Goal: Find specific page/section: Find specific page/section

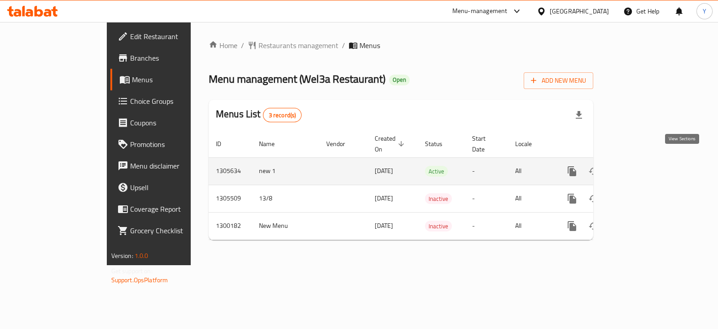
click at [642, 166] on icon "enhanced table" at bounding box center [637, 171] width 11 height 11
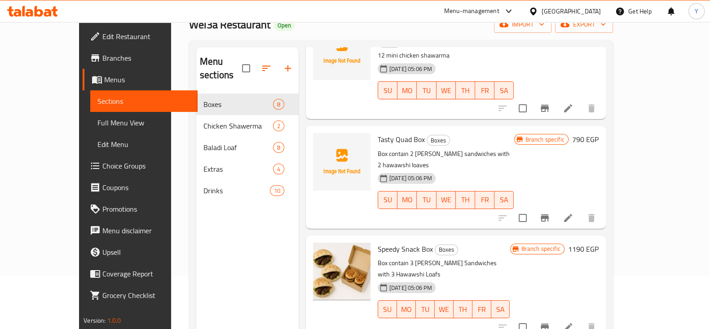
scroll to position [49, 0]
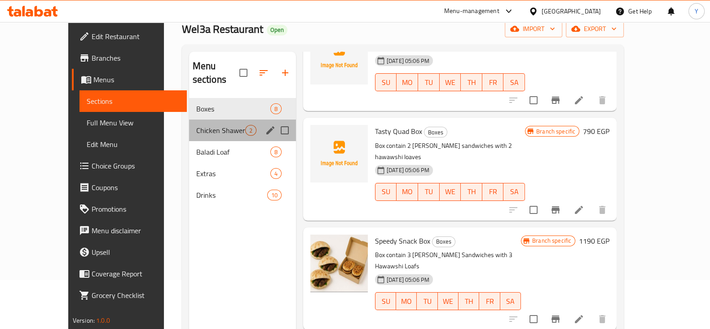
click at [189, 123] on div "Chicken Shawerma 2" at bounding box center [242, 130] width 107 height 22
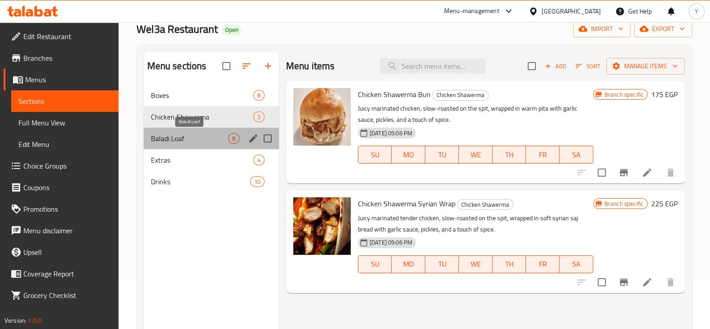
click at [171, 135] on span "Baladi Loaf" at bounding box center [189, 138] width 77 height 11
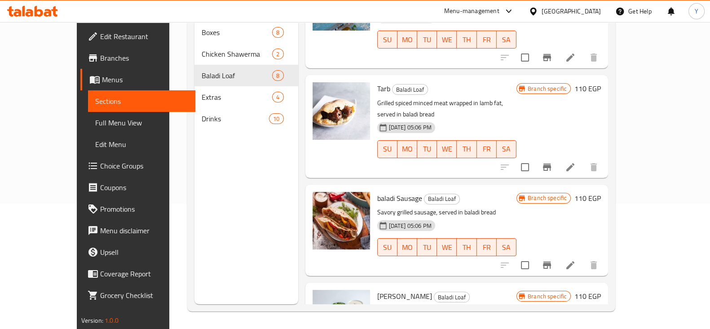
scroll to position [126, 0]
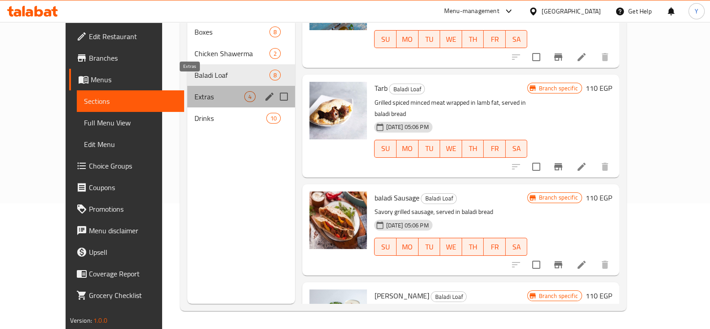
click at [194, 91] on span "Extras" at bounding box center [219, 96] width 50 height 11
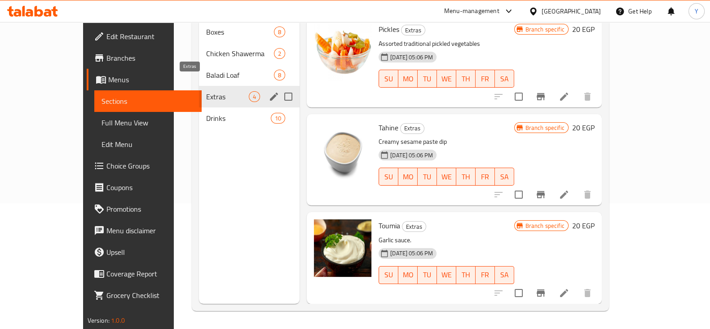
scroll to position [86, 0]
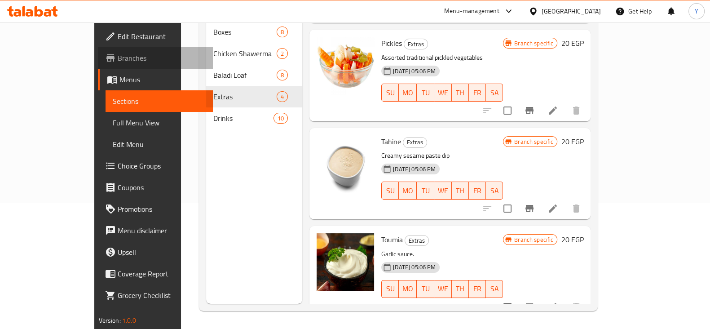
click at [118, 59] on span "Branches" at bounding box center [162, 58] width 88 height 11
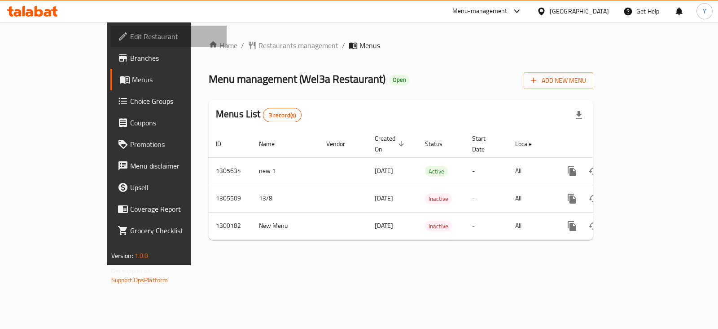
click at [130, 32] on span "Edit Restaurant" at bounding box center [174, 36] width 89 height 11
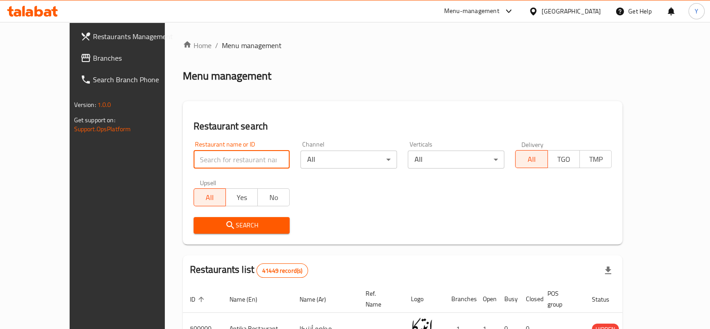
click at [230, 151] on input "search" at bounding box center [241, 159] width 97 height 18
click at [499, 9] on div "Menu-management" at bounding box center [471, 11] width 55 height 11
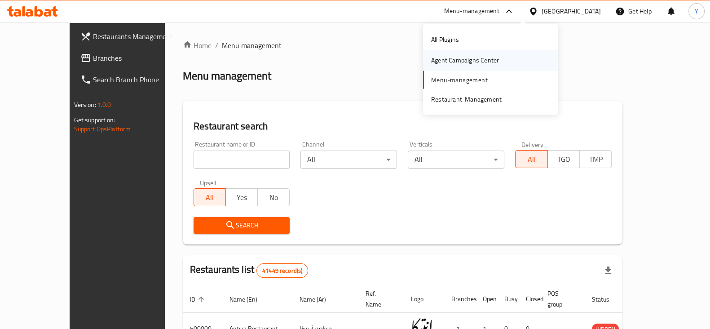
click at [455, 60] on div "Agent Campaigns Center" at bounding box center [465, 60] width 68 height 10
